Goal: Task Accomplishment & Management: Manage account settings

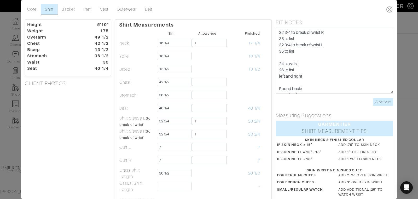
click at [390, 11] on icon at bounding box center [389, 9] width 11 height 10
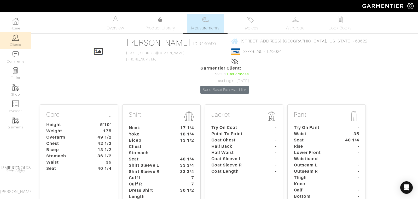
click at [19, 43] on link "Clients" at bounding box center [15, 40] width 31 height 16
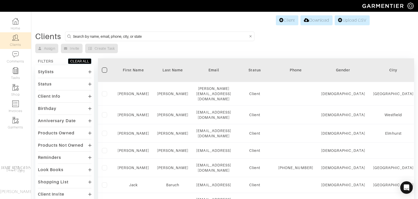
click at [88, 36] on input at bounding box center [160, 36] width 175 height 7
type input "andrew hendrie"
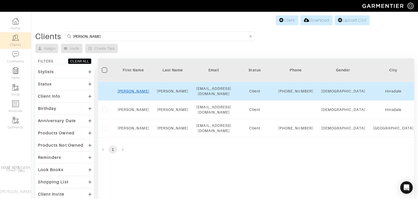
click at [131, 92] on link "Andrew" at bounding box center [133, 91] width 32 height 4
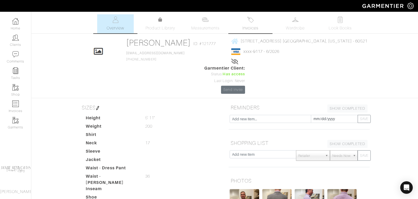
click at [255, 24] on link "Invoices" at bounding box center [250, 23] width 37 height 19
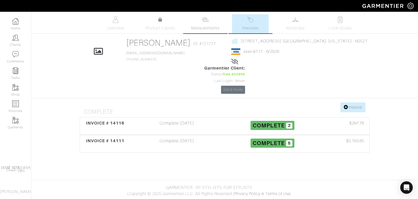
click at [204, 25] on span "Measurements" at bounding box center [205, 28] width 28 height 6
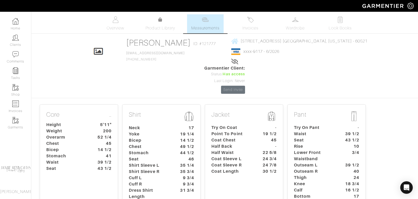
click at [234, 125] on dt "Try On Coat" at bounding box center [231, 128] width 49 height 6
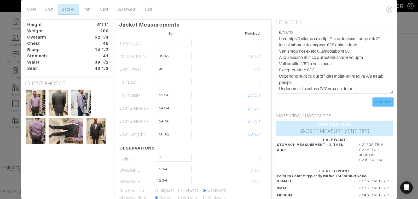
click at [382, 101] on input "Save Note" at bounding box center [383, 102] width 20 height 8
click at [388, 9] on icon at bounding box center [389, 9] width 11 height 10
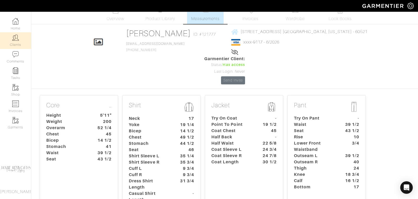
click at [16, 43] on link "Clients" at bounding box center [15, 40] width 31 height 16
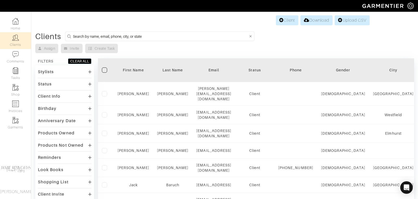
click at [86, 34] on input at bounding box center [160, 36] width 175 height 7
type input "matt michrina"
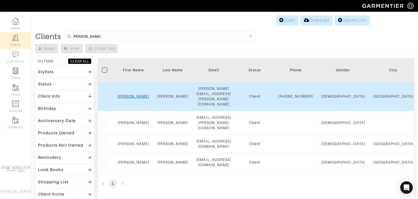
click at [134, 95] on link "Matt" at bounding box center [133, 97] width 32 height 4
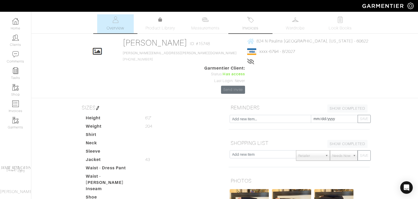
click at [250, 28] on span "Invoices" at bounding box center [250, 28] width 16 height 6
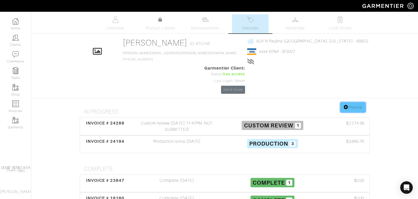
click at [357, 103] on link "Invoice" at bounding box center [352, 108] width 25 height 10
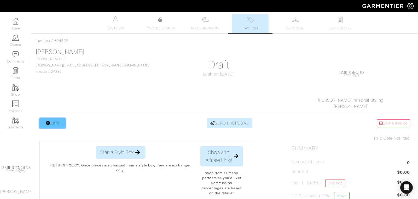
click at [61, 123] on link "Item" at bounding box center [52, 124] width 26 height 10
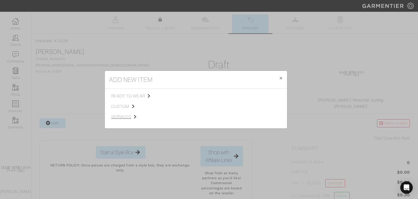
click at [124, 117] on span "services" at bounding box center [137, 117] width 52 height 6
click at [180, 116] on link "Miscellaneous" at bounding box center [184, 116] width 25 height 4
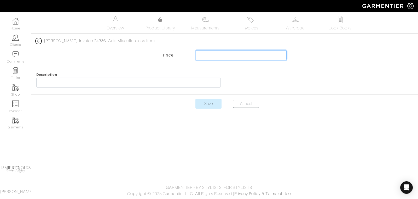
click at [212, 56] on input "text" at bounding box center [241, 55] width 91 height 10
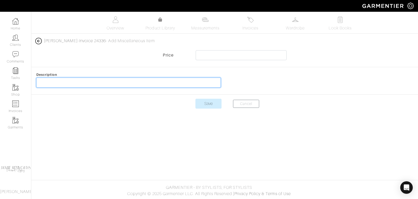
click at [45, 85] on input "text" at bounding box center [128, 83] width 184 height 10
type input "Jim and Kim Miksa"
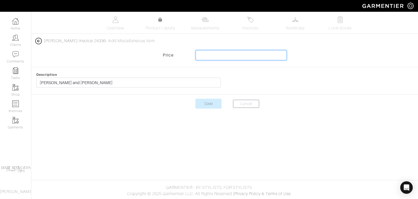
click at [211, 54] on input "text" at bounding box center [241, 55] width 91 height 10
type input "1625"
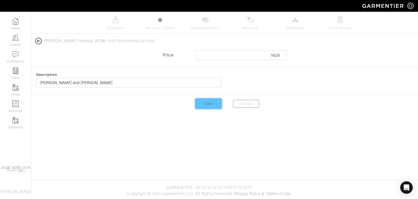
click at [208, 105] on input "Save" at bounding box center [208, 104] width 26 height 10
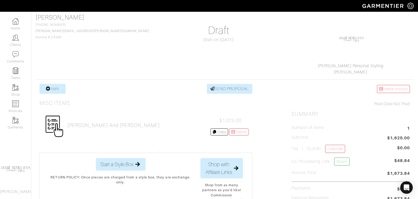
scroll to position [39, 0]
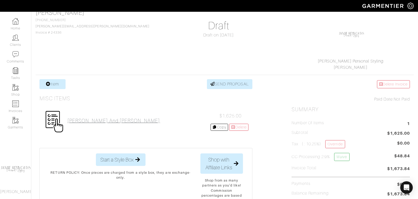
click at [101, 120] on h2 "[PERSON_NAME] and [PERSON_NAME]" at bounding box center [113, 121] width 93 height 6
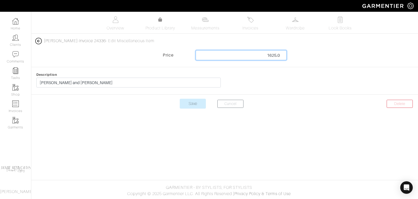
click at [264, 56] on input "1625.0" at bounding box center [241, 55] width 91 height 10
type input "1525"
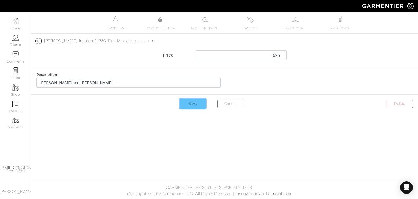
click at [195, 104] on input "Save" at bounding box center [193, 104] width 26 height 10
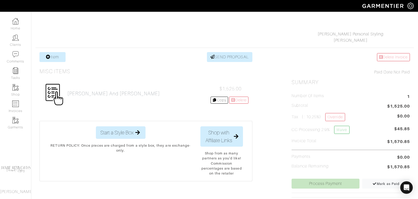
scroll to position [69, 0]
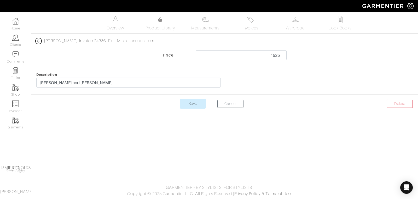
click at [39, 40] on img at bounding box center [38, 41] width 7 height 7
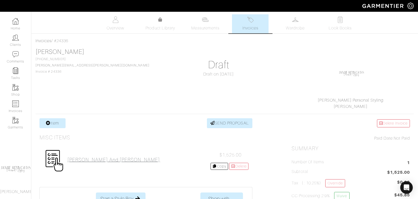
click at [73, 159] on h2 "[PERSON_NAME] and [PERSON_NAME]" at bounding box center [113, 160] width 93 height 6
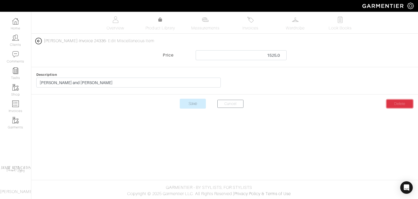
click at [396, 105] on link "Delete" at bounding box center [399, 104] width 26 height 8
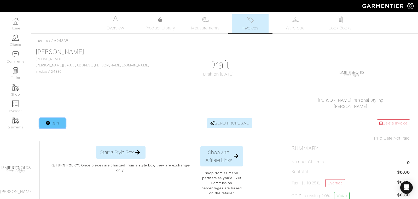
click at [58, 125] on link "Item" at bounding box center [52, 124] width 26 height 10
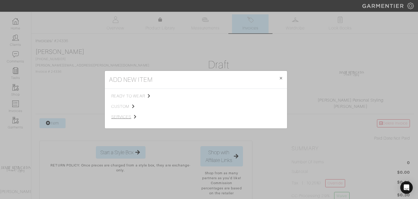
click at [123, 115] on span "services" at bounding box center [137, 117] width 52 height 6
click at [181, 94] on span "Styling Service" at bounding box center [185, 96] width 26 height 4
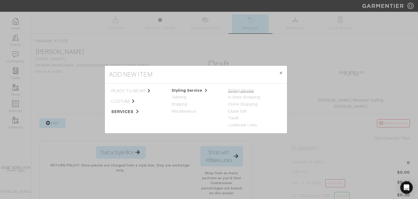
click at [235, 90] on link "Styling Service" at bounding box center [241, 91] width 26 height 4
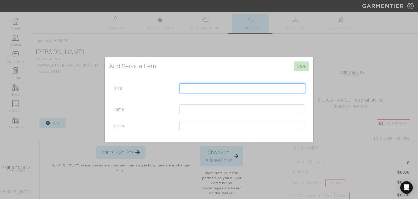
click at [196, 89] on input "Price" at bounding box center [242, 89] width 126 height 10
type input "1525"
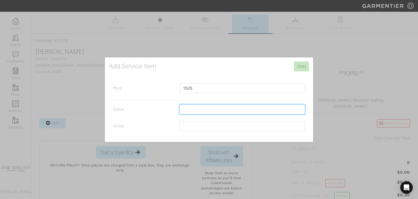
click at [187, 109] on input "Name" at bounding box center [242, 110] width 126 height 10
type input "[PERSON_NAME] and [PERSON_NAME]"
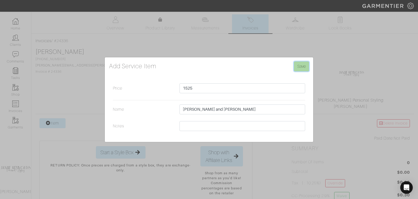
click at [300, 67] on input "Save" at bounding box center [301, 67] width 15 height 10
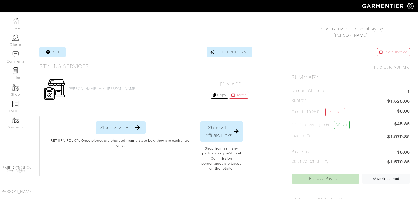
scroll to position [72, 0]
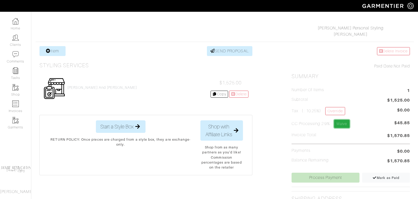
click at [345, 123] on link "Waive" at bounding box center [341, 124] width 15 height 8
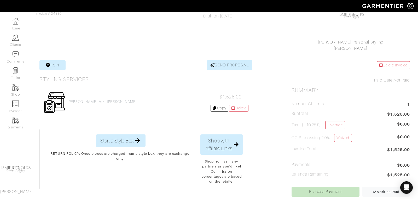
scroll to position [71, 0]
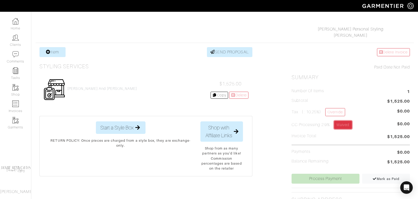
click at [347, 123] on link "Waived" at bounding box center [342, 125] width 17 height 8
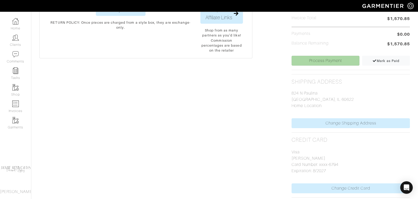
scroll to position [191, 0]
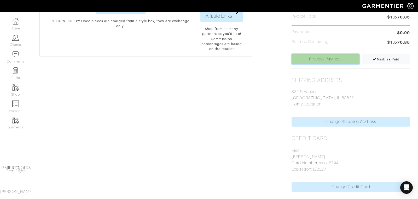
click at [318, 60] on link "Process Payment" at bounding box center [325, 59] width 68 height 10
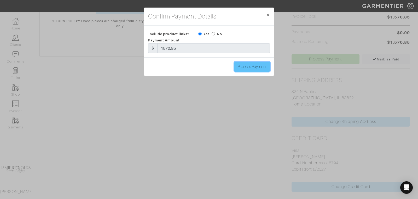
click at [258, 67] on input "Process Payment" at bounding box center [252, 67] width 36 height 10
type input "Process Payment"
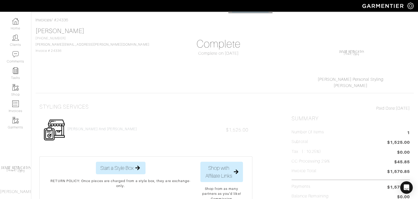
scroll to position [22, 0]
